Goal: Task Accomplishment & Management: Use online tool/utility

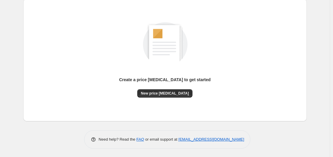
scroll to position [66, 0]
click at [159, 94] on span "New price [MEDICAL_DATA]" at bounding box center [165, 93] width 48 height 5
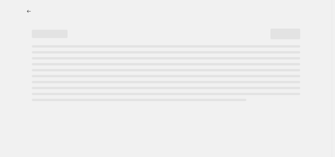
select select "percentage"
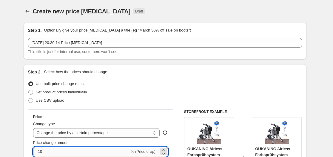
click at [58, 150] on input "-10" at bounding box center [81, 152] width 96 height 10
type input "-1"
type input "-35"
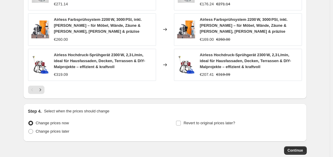
scroll to position [472, 0]
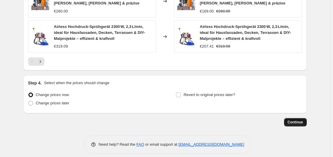
click at [302, 120] on span "Continue" at bounding box center [294, 122] width 15 height 5
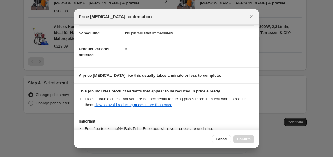
scroll to position [94, 0]
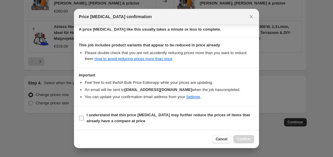
click at [96, 116] on b "I understand that this price [MEDICAL_DATA] may further reduce the prices of it…" at bounding box center [167, 118] width 163 height 10
click at [84, 116] on input "I understand that this price [MEDICAL_DATA] may further reduce the prices of it…" at bounding box center [81, 118] width 5 height 5
checkbox input "true"
click at [245, 135] on div "Cancel Confirm" at bounding box center [166, 139] width 185 height 18
drag, startPoint x: 246, startPoint y: 143, endPoint x: 245, endPoint y: 140, distance: 3.0
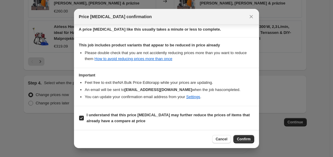
click at [246, 143] on button "Confirm" at bounding box center [243, 139] width 21 height 8
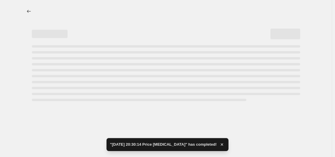
select select "percentage"
